Goal: Find specific page/section

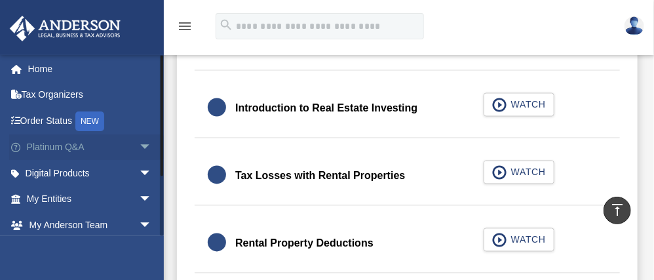
scroll to position [4, 0]
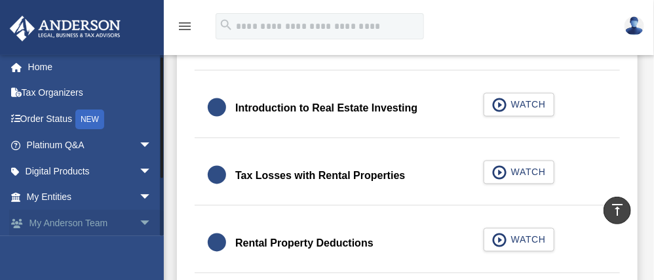
click at [50, 221] on link "My [PERSON_NAME] Team arrow_drop_down" at bounding box center [90, 223] width 162 height 26
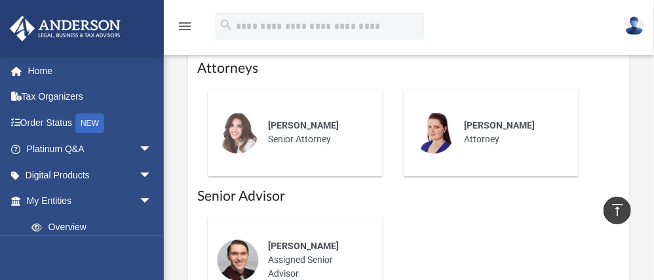
scroll to position [880, 0]
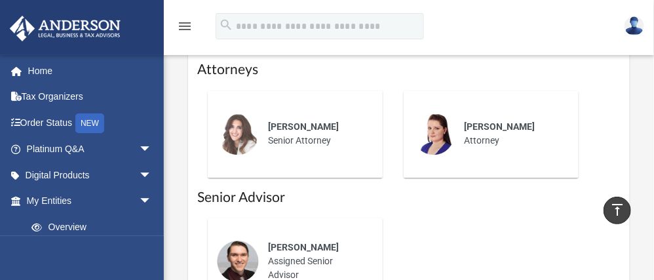
click at [295, 242] on span "[PERSON_NAME]" at bounding box center [303, 247] width 71 height 10
click at [316, 231] on div "Josh Terry Assigned Senior Advisor" at bounding box center [316, 261] width 115 height 60
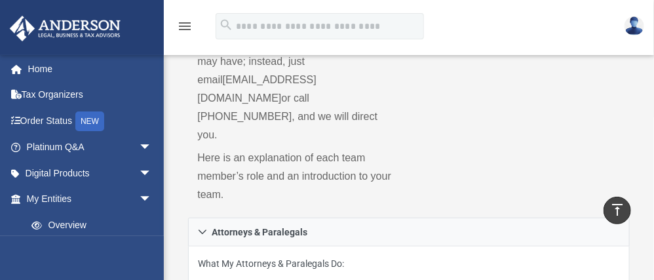
scroll to position [0, 0]
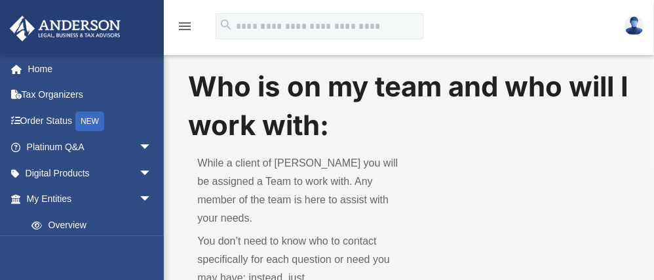
click at [188, 26] on icon "menu" at bounding box center [185, 26] width 16 height 16
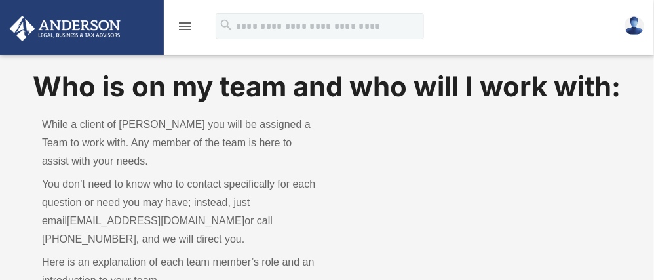
click at [631, 34] on img at bounding box center [634, 25] width 20 height 19
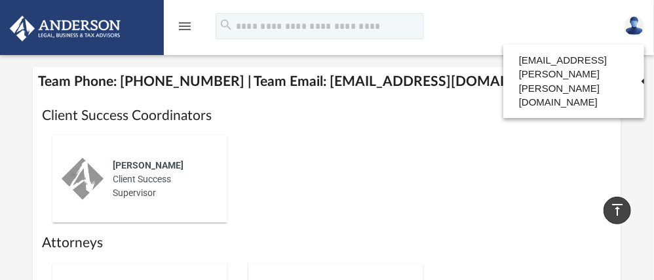
scroll to position [527, 0]
